Goal: Transaction & Acquisition: Obtain resource

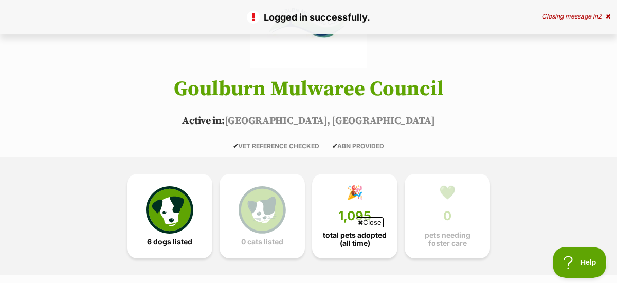
scroll to position [154, 0]
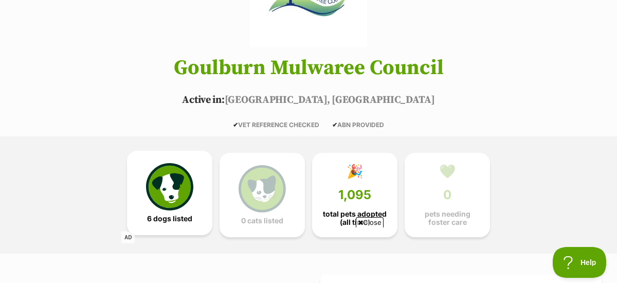
click at [181, 163] on img at bounding box center [169, 186] width 47 height 47
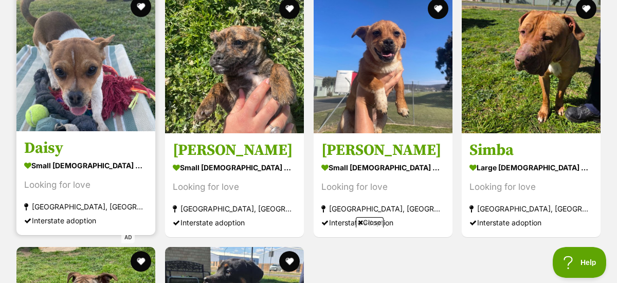
scroll to position [1090, 0]
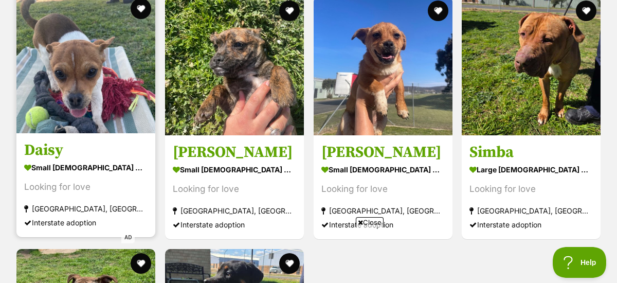
click at [85, 79] on img at bounding box center [85, 63] width 139 height 139
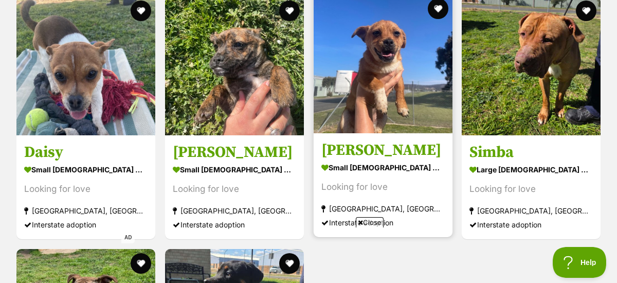
click at [396, 59] on img at bounding box center [383, 63] width 139 height 139
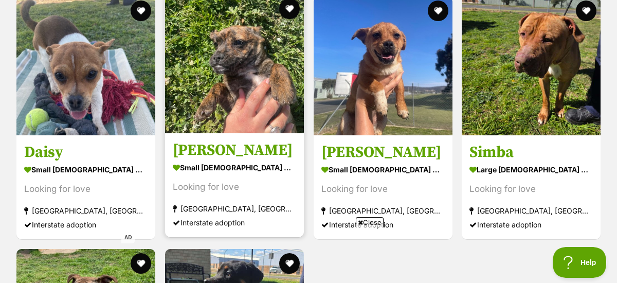
click at [228, 77] on img at bounding box center [234, 63] width 139 height 139
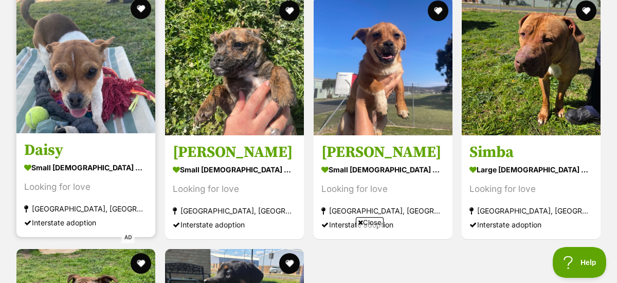
click at [47, 140] on h3 "Daisy" at bounding box center [85, 150] width 123 height 20
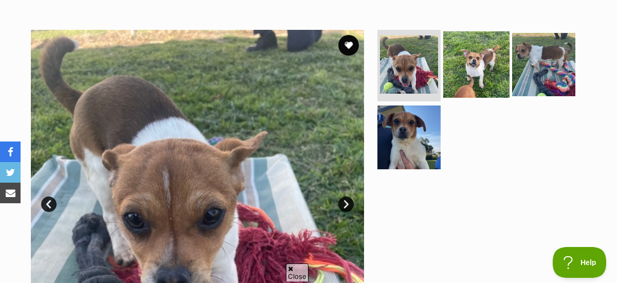
scroll to position [206, 0]
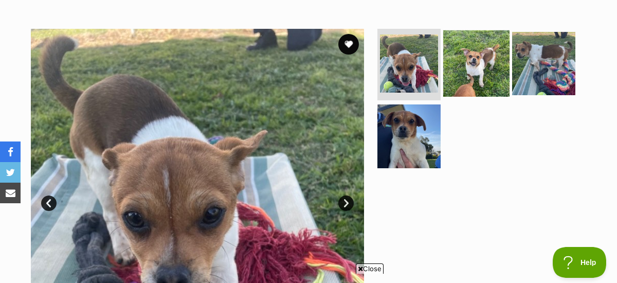
click at [486, 47] on img at bounding box center [476, 63] width 66 height 66
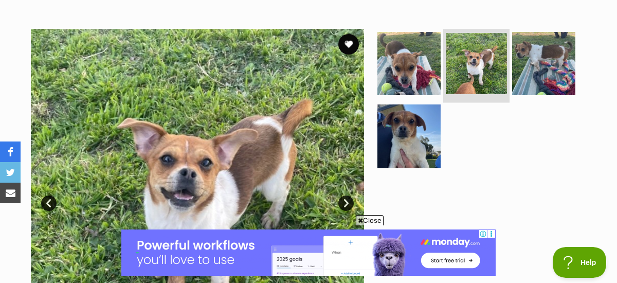
scroll to position [0, 0]
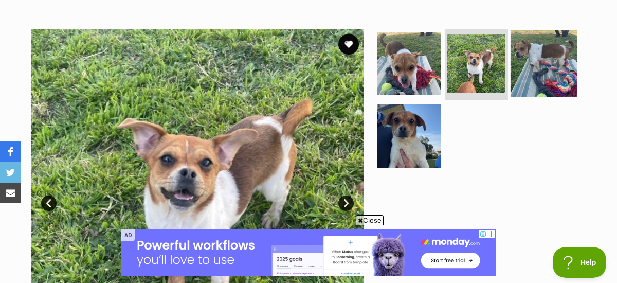
click at [537, 37] on img at bounding box center [544, 63] width 66 height 66
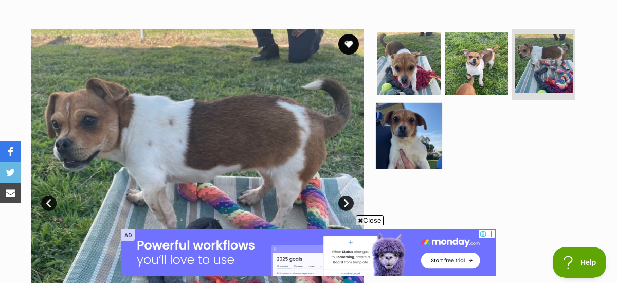
click at [425, 104] on img at bounding box center [409, 136] width 66 height 66
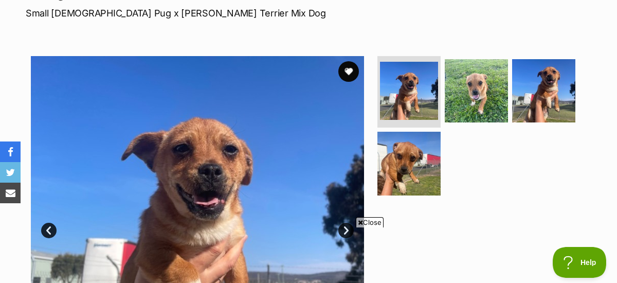
scroll to position [154, 0]
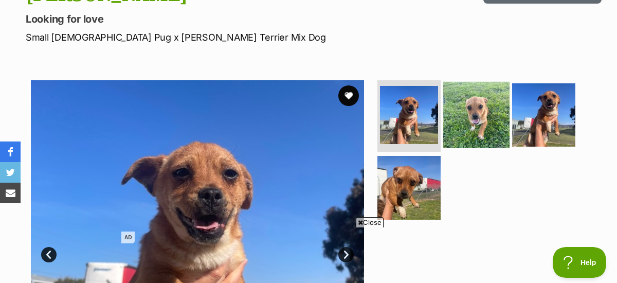
click at [476, 103] on img at bounding box center [476, 114] width 66 height 66
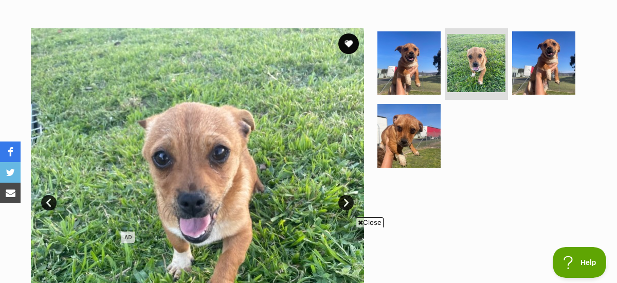
scroll to position [206, 0]
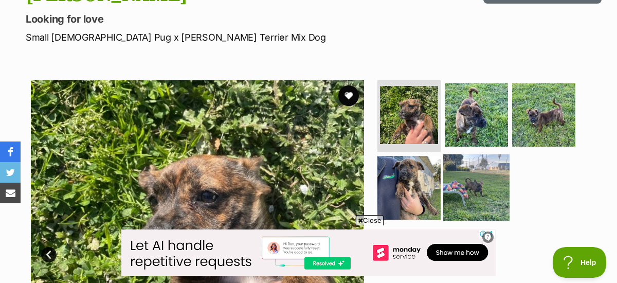
click at [465, 154] on img at bounding box center [476, 187] width 66 height 66
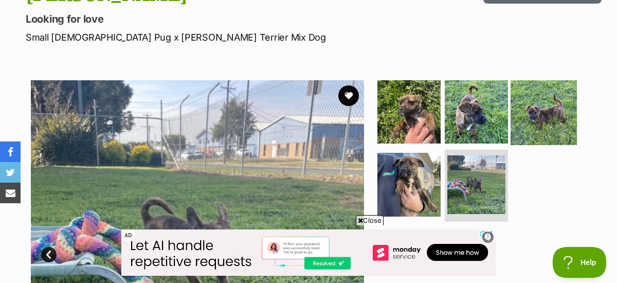
click at [554, 98] on img at bounding box center [544, 111] width 66 height 66
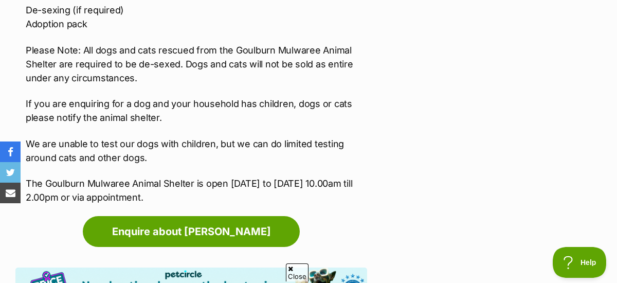
scroll to position [1748, 0]
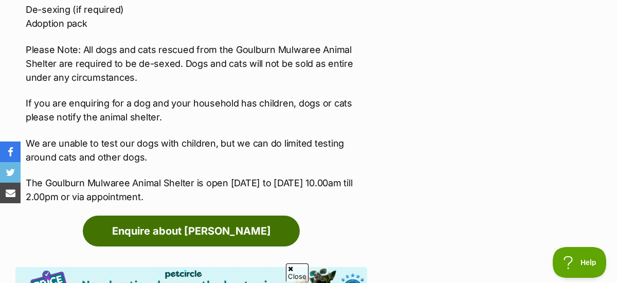
click at [188, 215] on link "Enquire about Daisy" at bounding box center [191, 230] width 217 height 31
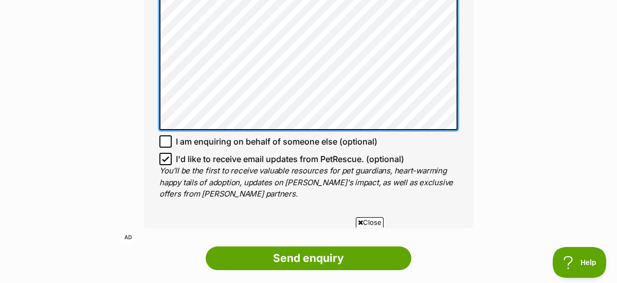
scroll to position [874, 0]
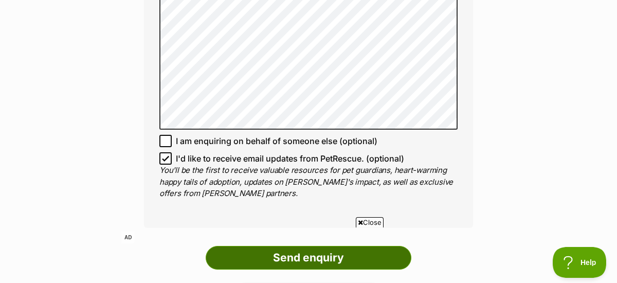
click at [314, 246] on input "Send enquiry" at bounding box center [309, 258] width 206 height 24
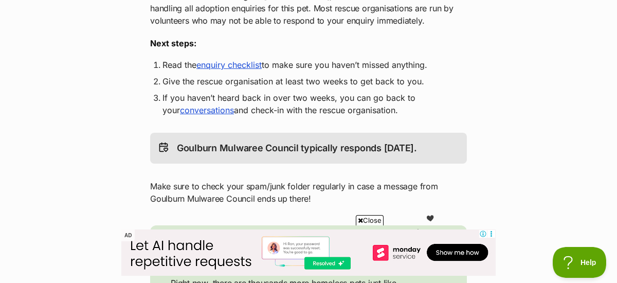
scroll to position [257, 0]
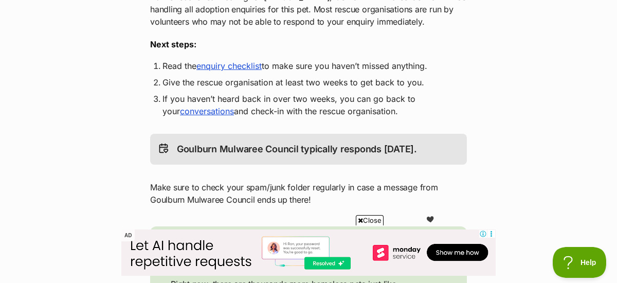
click at [194, 106] on link "conversations" at bounding box center [207, 111] width 54 height 10
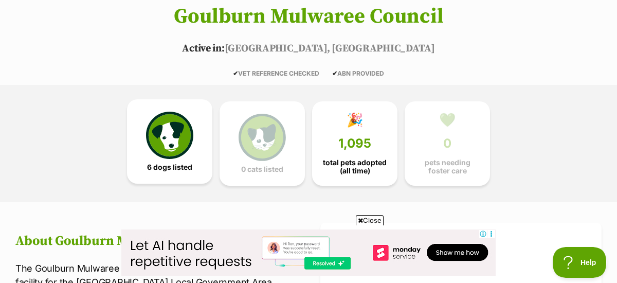
click at [175, 119] on img at bounding box center [169, 135] width 47 height 47
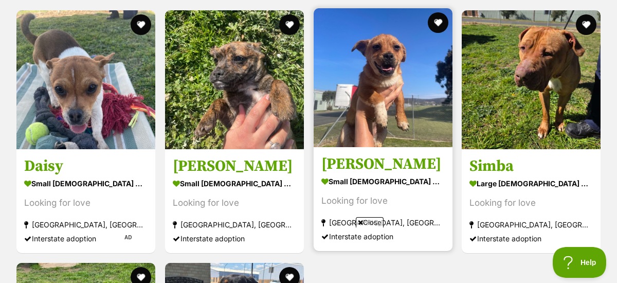
scroll to position [1090, 0]
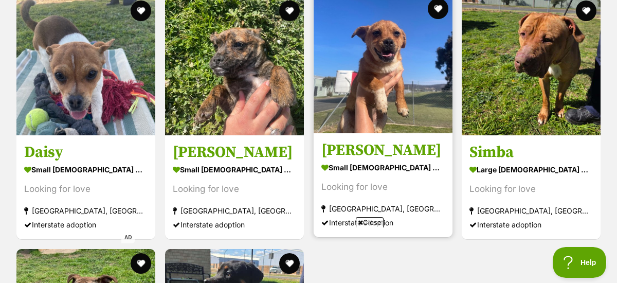
click at [353, 140] on h3 "[PERSON_NAME]" at bounding box center [382, 150] width 123 height 20
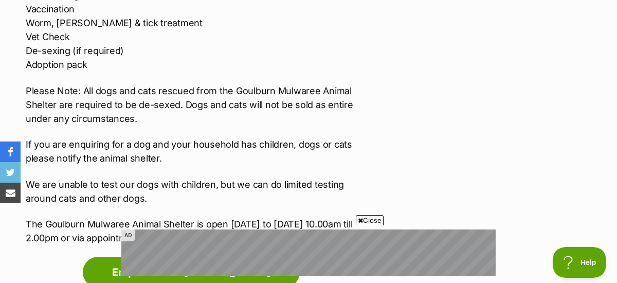
scroll to position [1799, 0]
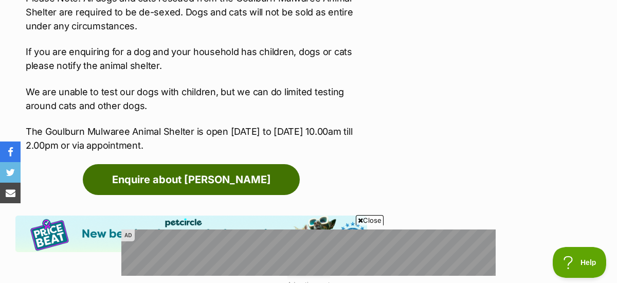
click at [233, 164] on link "Enquire about Donald" at bounding box center [191, 179] width 217 height 31
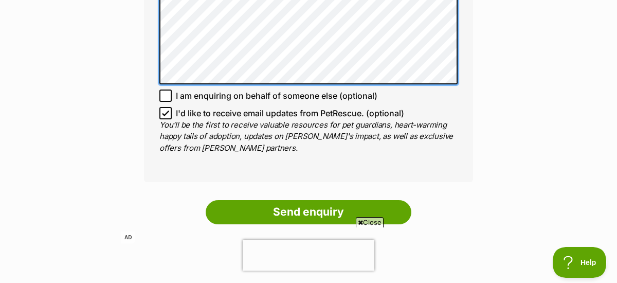
scroll to position [823, 0]
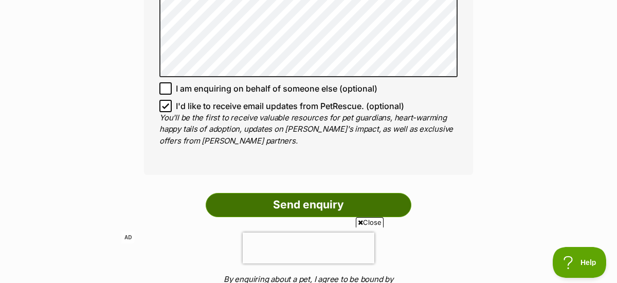
click at [320, 193] on input "Send enquiry" at bounding box center [309, 205] width 206 height 24
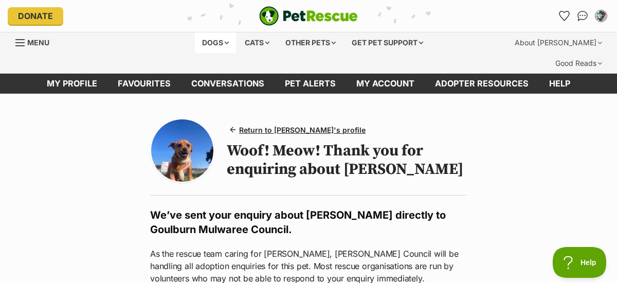
click at [204, 42] on div "Dogs" at bounding box center [215, 42] width 41 height 21
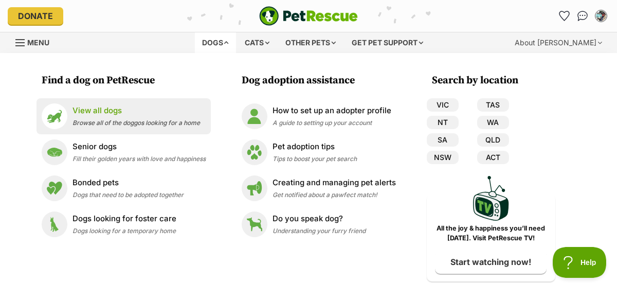
click at [98, 115] on p "View all dogs" at bounding box center [136, 111] width 128 height 12
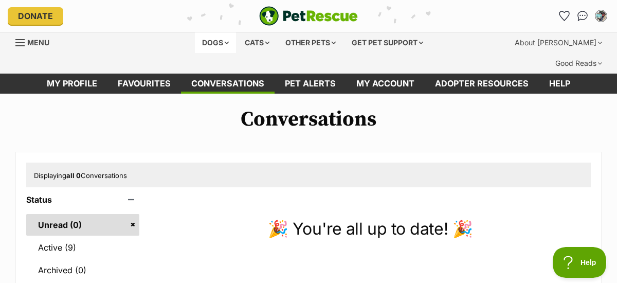
click at [212, 40] on div "Dogs" at bounding box center [215, 42] width 41 height 21
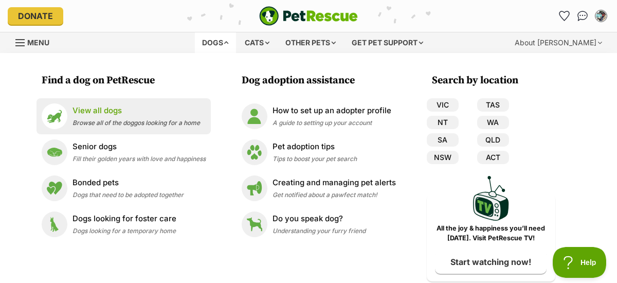
click at [113, 121] on span "Browse all of the doggos looking for a home" at bounding box center [136, 123] width 128 height 8
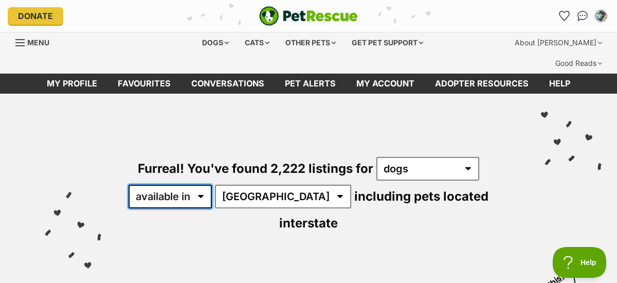
click at [201, 185] on select "available in located in" at bounding box center [170, 197] width 83 height 24
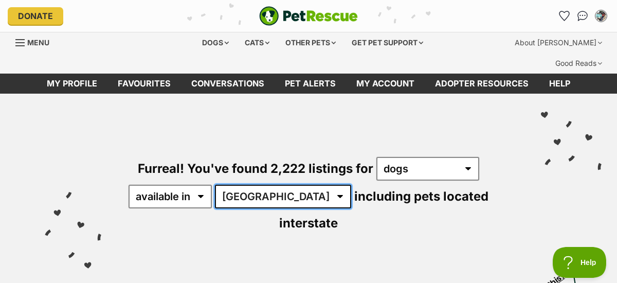
click at [278, 185] on select "[GEOGRAPHIC_DATA] [GEOGRAPHIC_DATA] [GEOGRAPHIC_DATA] [GEOGRAPHIC_DATA] [GEOGRA…" at bounding box center [283, 197] width 136 height 24
select select "NSW"
click at [216, 185] on select "Australia ACT NSW NT QLD SA TAS VIC WA" at bounding box center [283, 197] width 136 height 24
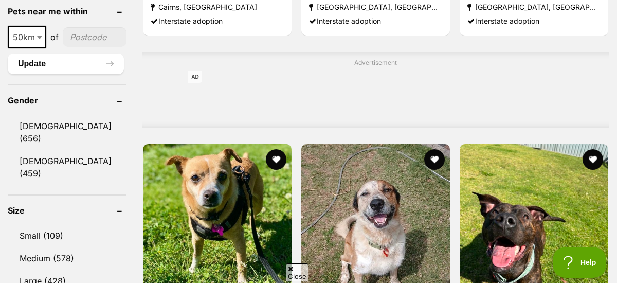
scroll to position [874, 0]
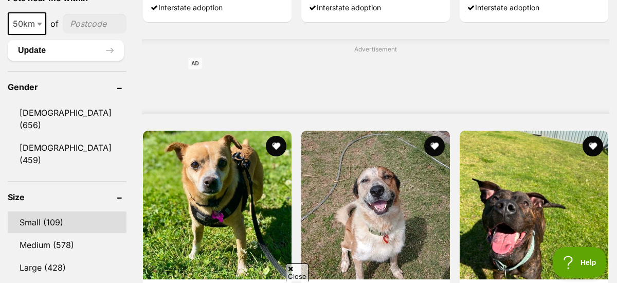
click at [86, 211] on link "Small (109)" at bounding box center [67, 222] width 119 height 22
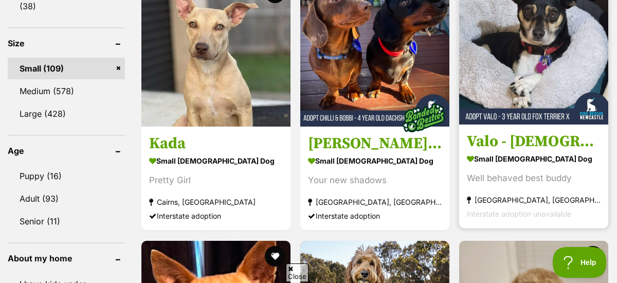
click at [508, 193] on strong "Valentine, NSW" at bounding box center [534, 200] width 134 height 14
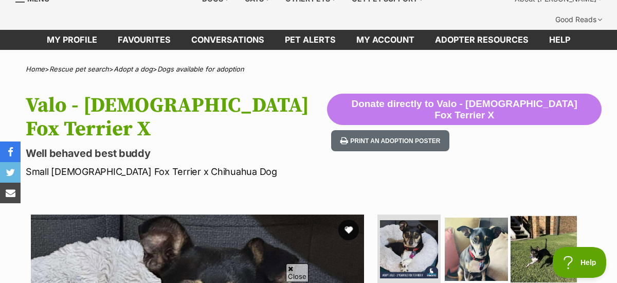
scroll to position [103, 0]
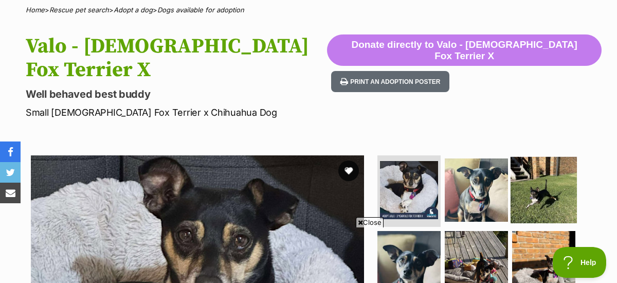
click at [537, 156] on img at bounding box center [544, 189] width 66 height 66
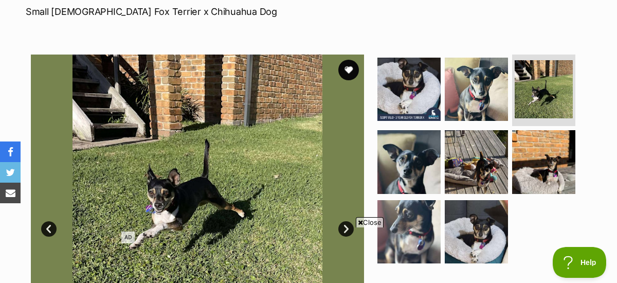
scroll to position [206, 0]
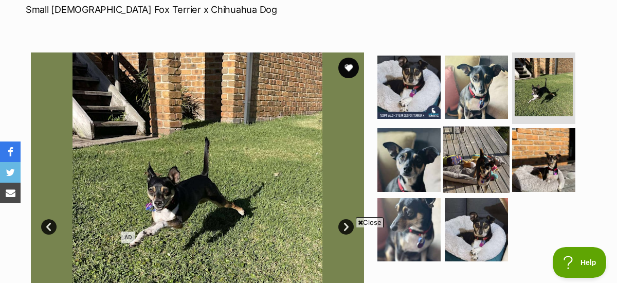
click at [461, 126] on img at bounding box center [476, 159] width 66 height 66
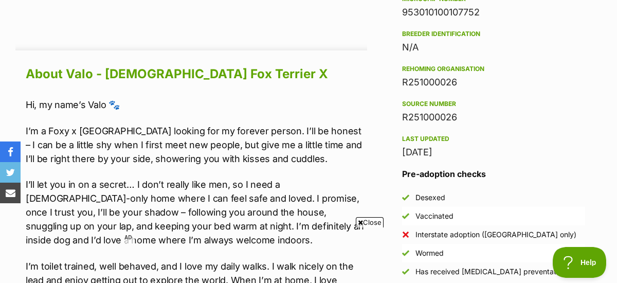
scroll to position [897, 0]
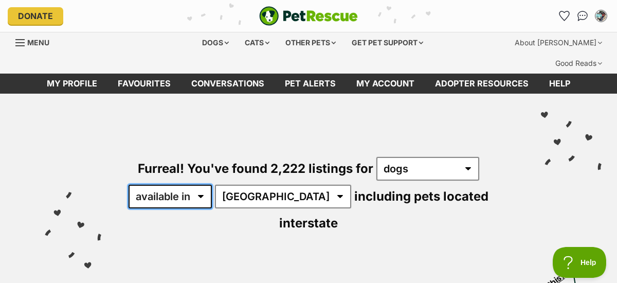
click at [206, 185] on select "available in located in" at bounding box center [170, 197] width 83 height 24
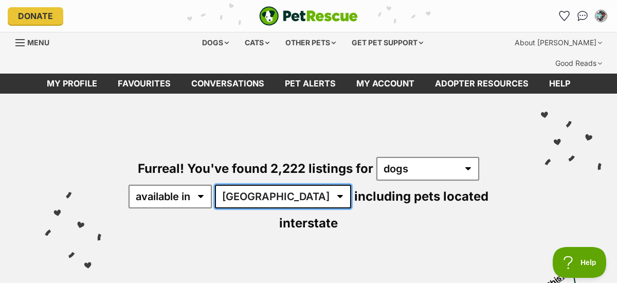
click at [281, 185] on select "[GEOGRAPHIC_DATA] [GEOGRAPHIC_DATA] [GEOGRAPHIC_DATA] [GEOGRAPHIC_DATA] [GEOGRA…" at bounding box center [283, 197] width 136 height 24
select select "NSW"
click at [216, 185] on select "[GEOGRAPHIC_DATA] [GEOGRAPHIC_DATA] [GEOGRAPHIC_DATA] [GEOGRAPHIC_DATA] [GEOGRA…" at bounding box center [283, 197] width 136 height 24
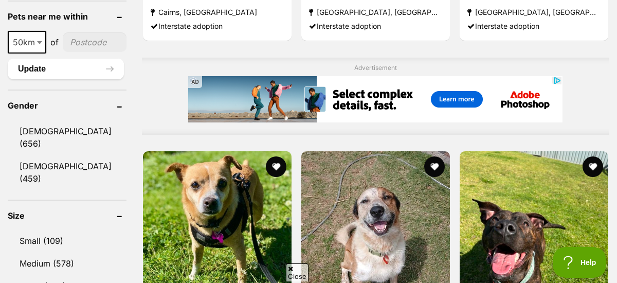
scroll to position [874, 0]
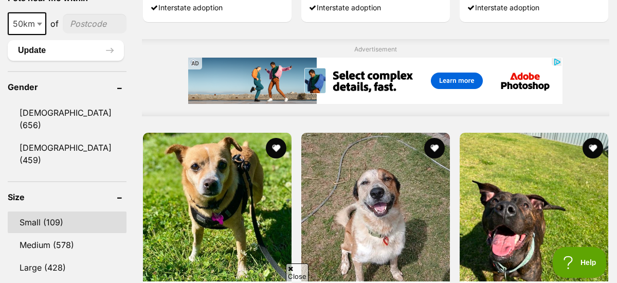
click at [38, 211] on link "Small (109)" at bounding box center [67, 222] width 119 height 22
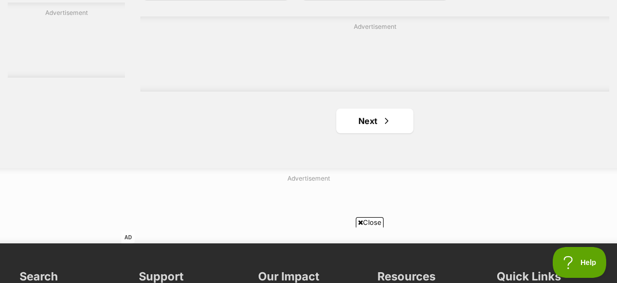
scroll to position [2468, 0]
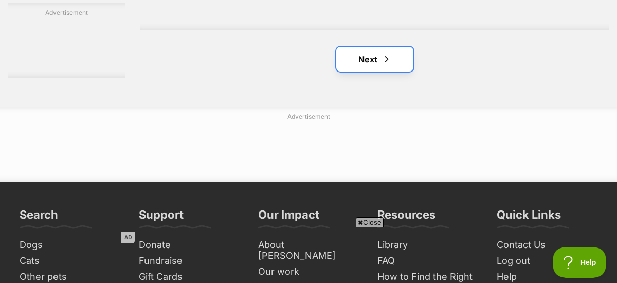
click at [370, 47] on link "Next" at bounding box center [374, 59] width 77 height 25
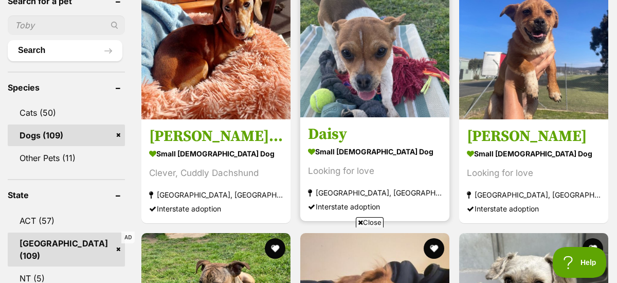
scroll to position [360, 0]
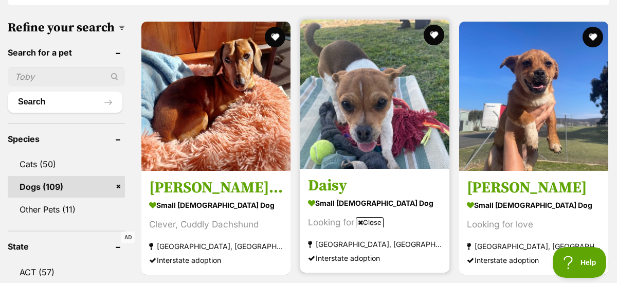
click at [426, 38] on img at bounding box center [374, 94] width 149 height 149
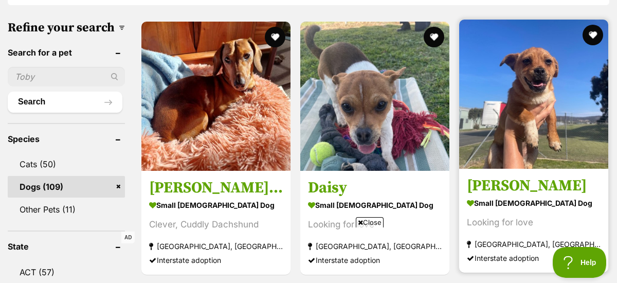
click at [574, 66] on img at bounding box center [533, 94] width 149 height 149
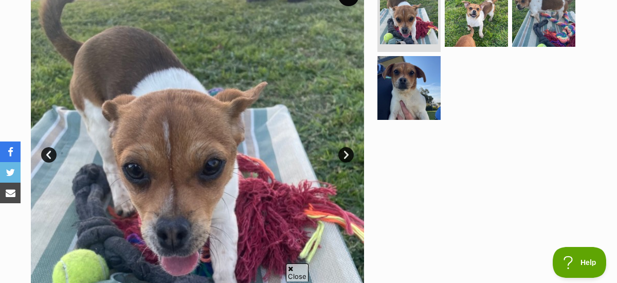
scroll to position [257, 0]
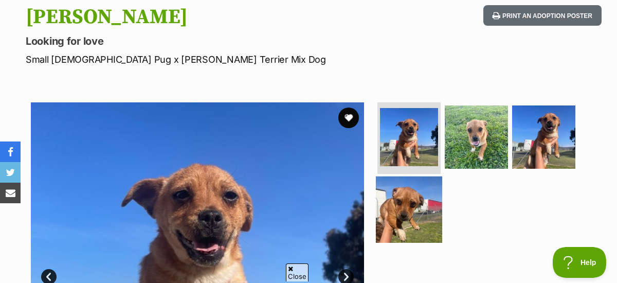
scroll to position [154, 0]
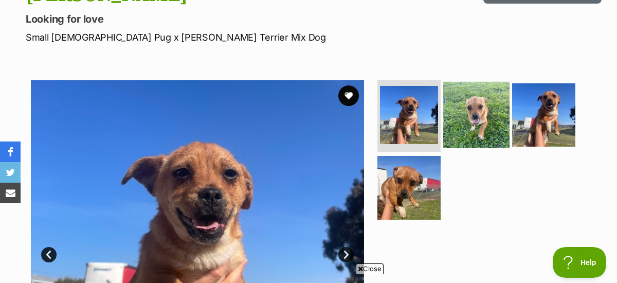
click at [472, 97] on img at bounding box center [476, 114] width 66 height 66
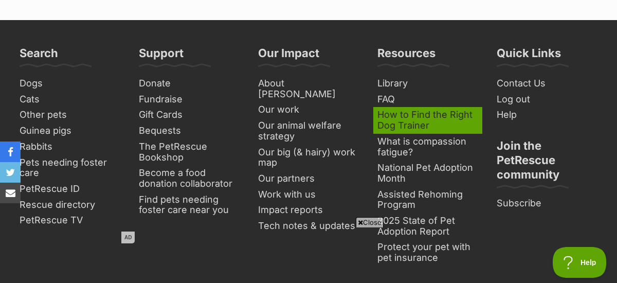
scroll to position [2159, 0]
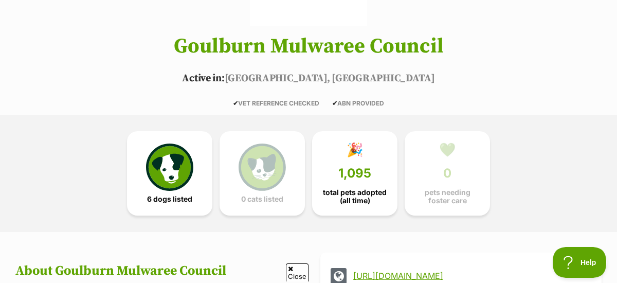
scroll to position [206, 0]
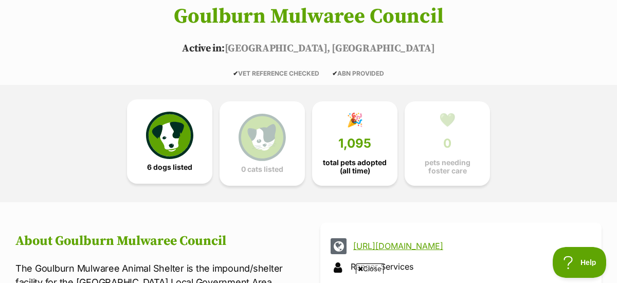
click at [167, 134] on img at bounding box center [169, 135] width 47 height 47
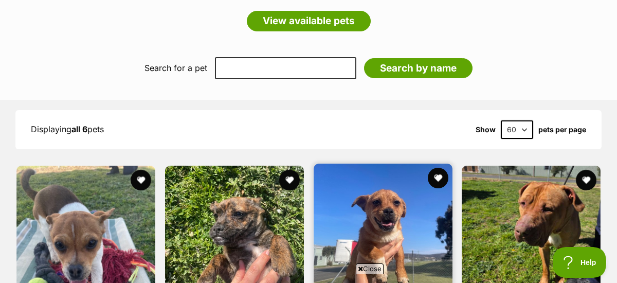
scroll to position [988, 0]
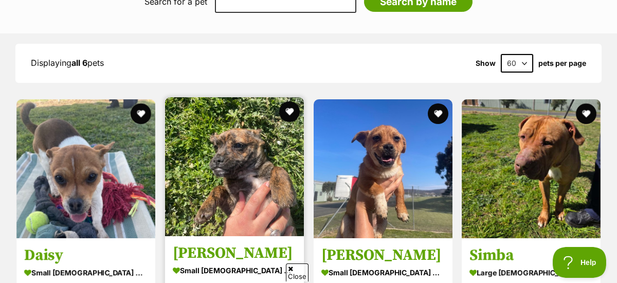
click at [219, 163] on img at bounding box center [234, 166] width 139 height 139
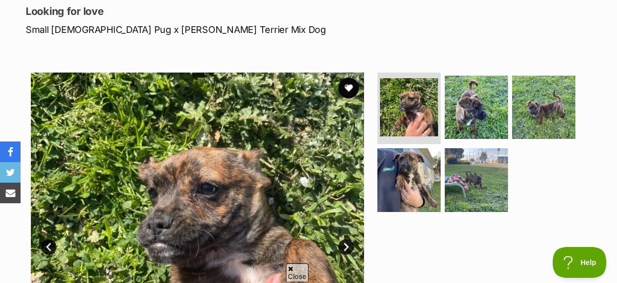
scroll to position [154, 0]
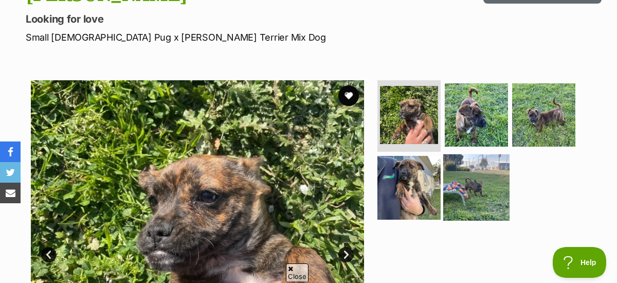
click at [479, 160] on img at bounding box center [476, 187] width 66 height 66
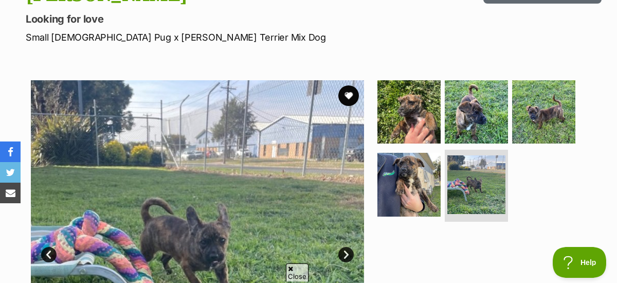
scroll to position [206, 0]
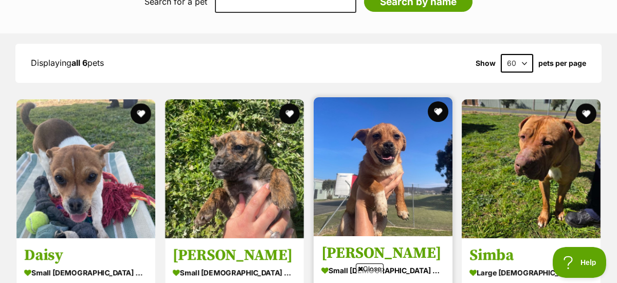
click at [409, 139] on img at bounding box center [383, 166] width 139 height 139
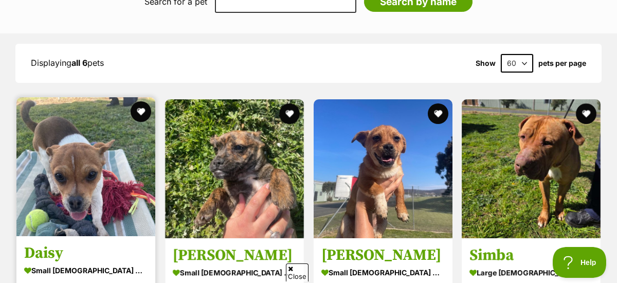
click at [107, 152] on img at bounding box center [85, 166] width 139 height 139
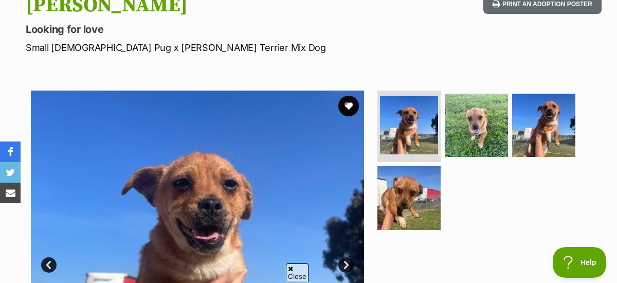
scroll to position [154, 0]
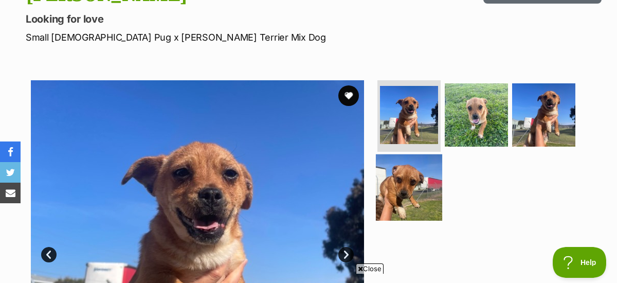
click at [421, 163] on img at bounding box center [409, 187] width 66 height 66
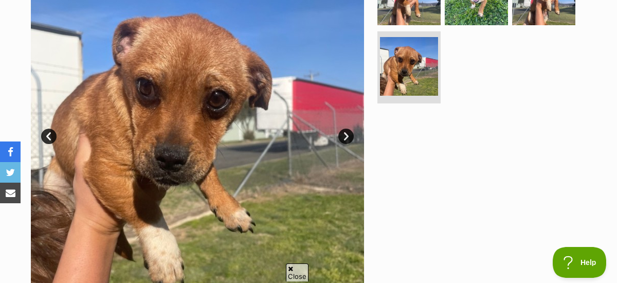
scroll to position [257, 0]
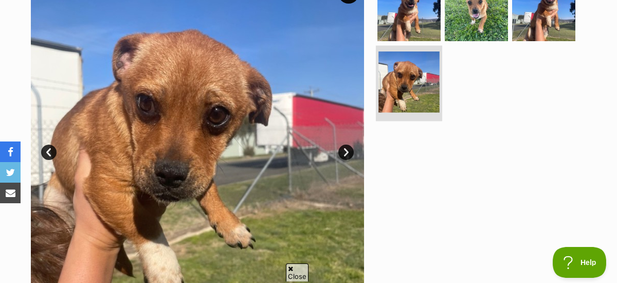
click at [414, 61] on img at bounding box center [408, 82] width 61 height 61
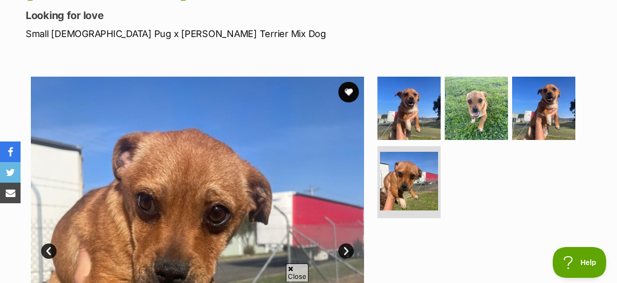
scroll to position [154, 0]
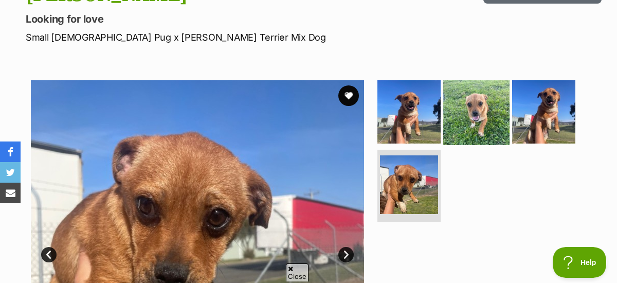
click at [468, 86] on img at bounding box center [476, 111] width 66 height 66
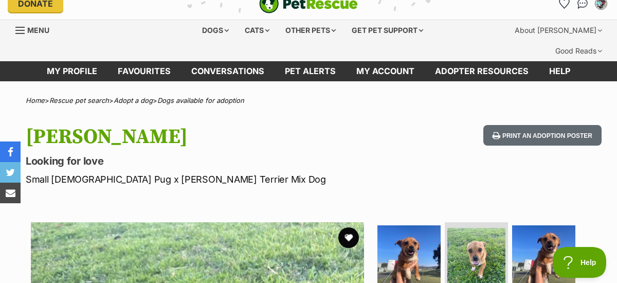
scroll to position [0, 0]
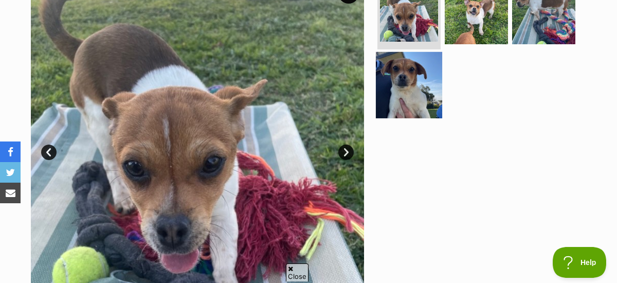
click at [407, 81] on img at bounding box center [409, 85] width 66 height 66
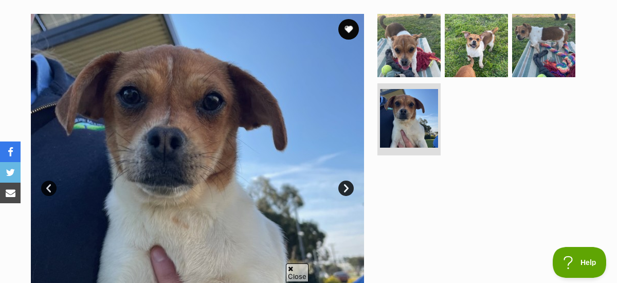
scroll to position [154, 0]
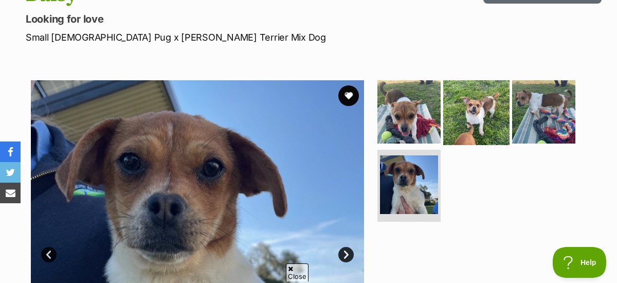
click at [494, 95] on img at bounding box center [476, 111] width 66 height 66
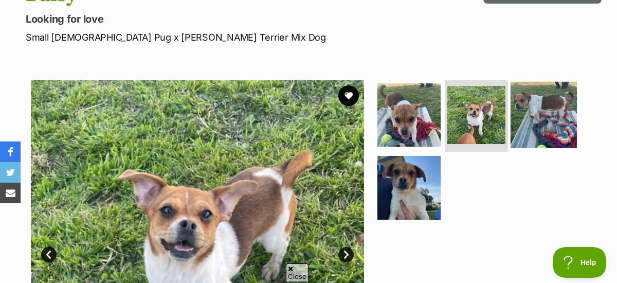
click at [554, 90] on img at bounding box center [544, 114] width 66 height 66
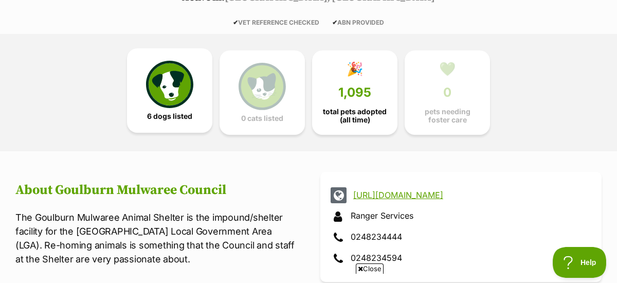
click at [171, 61] on img at bounding box center [169, 84] width 47 height 47
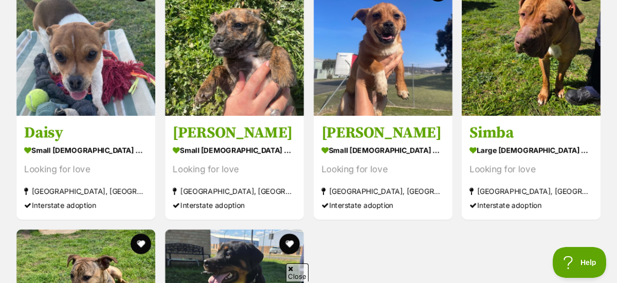
scroll to position [1090, 0]
